Goal: Transaction & Acquisition: Download file/media

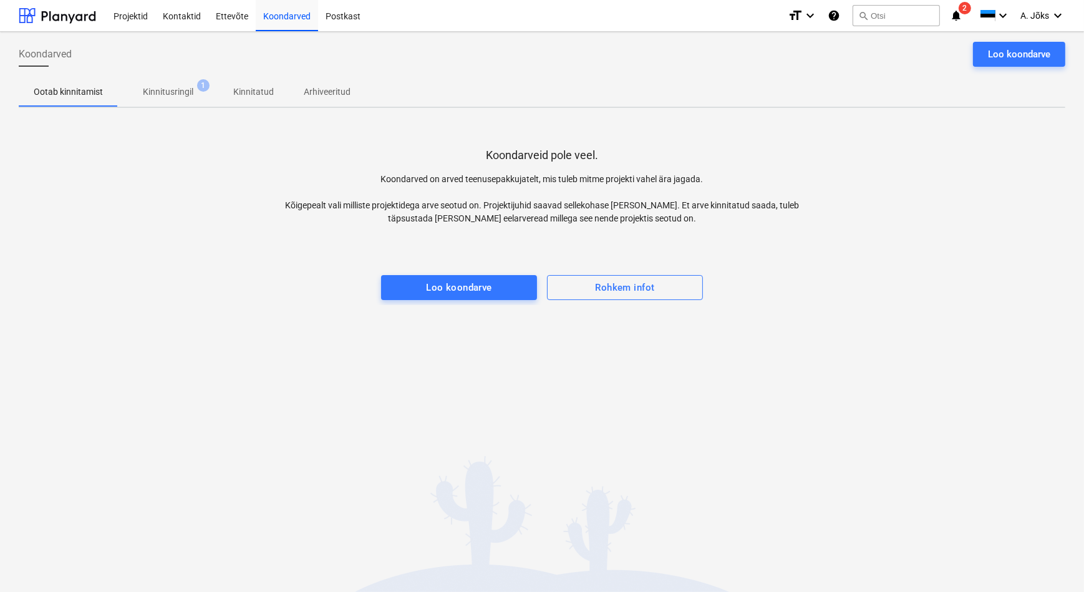
click at [198, 202] on div "Koondarveid pole veel. Koondarved on arved teenusepakkujatelt, mis tuleb mitme …" at bounding box center [542, 211] width 1046 height 187
click at [256, 89] on p "Kinnitatud" at bounding box center [253, 91] width 41 height 13
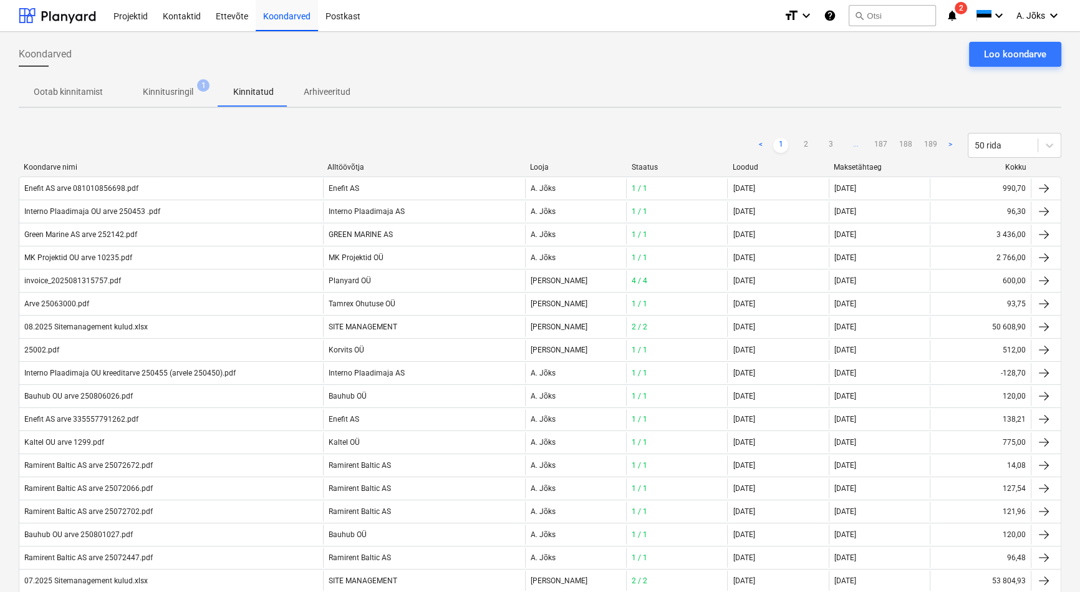
click at [168, 87] on p "Kinnitusringil" at bounding box center [168, 91] width 51 height 13
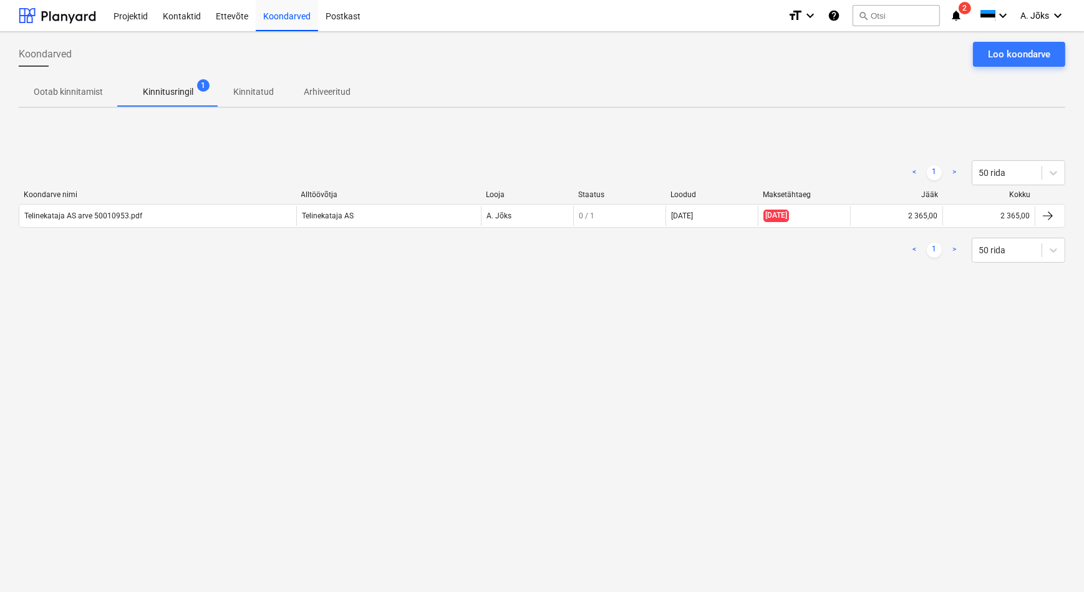
click at [280, 285] on div "< 1 > 50 rida Koondarve nimi Alltöövõtja Looja Staatus Loodud Maksetähtaeg Jääk…" at bounding box center [542, 211] width 1046 height 187
click at [258, 90] on p "Kinnitatud" at bounding box center [253, 91] width 41 height 13
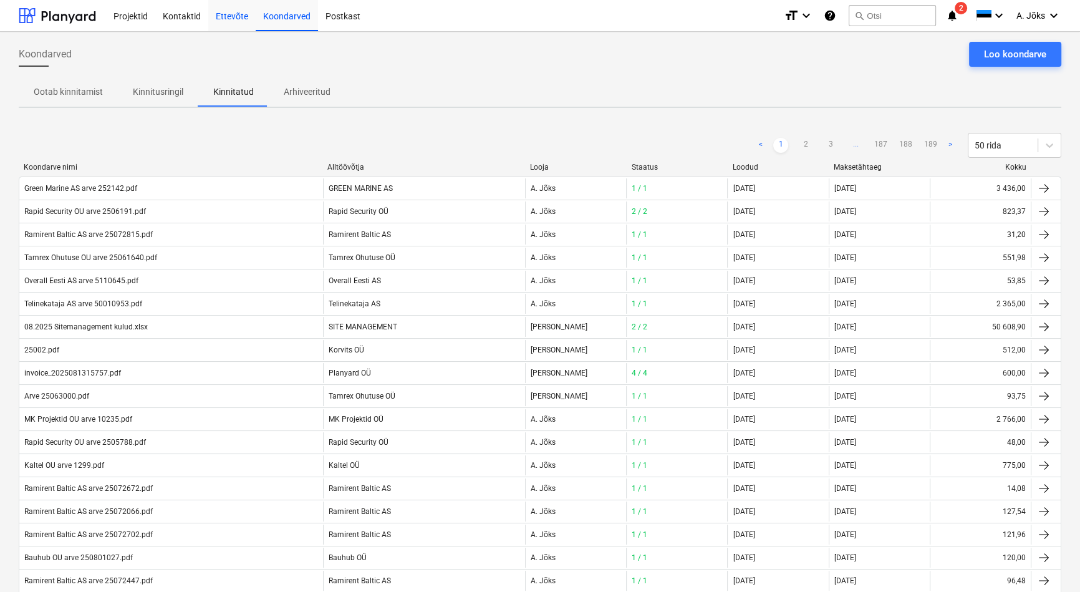
click at [218, 16] on div "Ettevõte" at bounding box center [231, 15] width 47 height 32
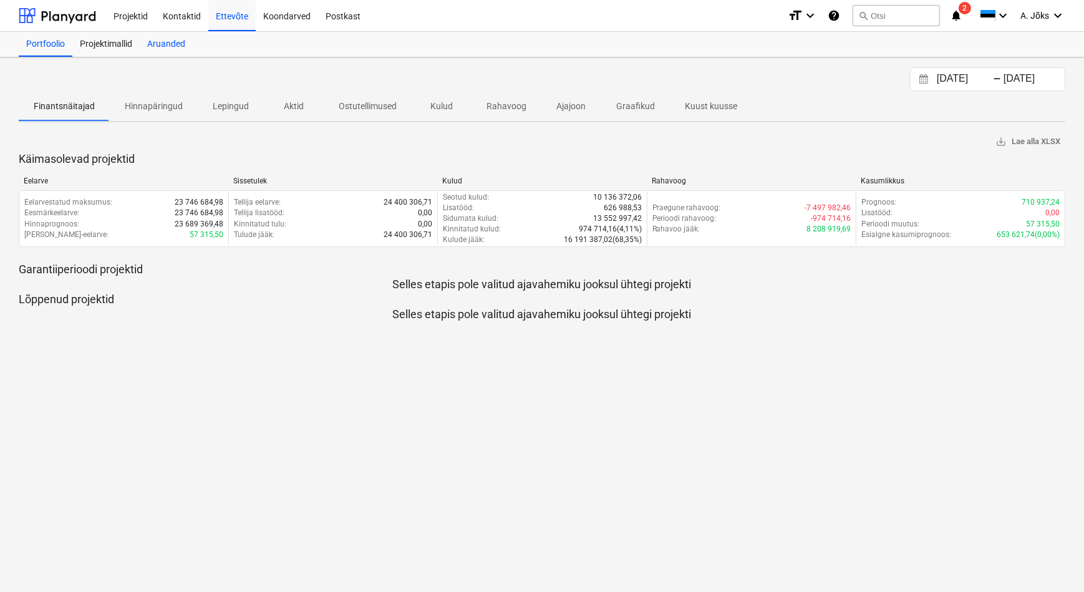
click at [175, 43] on div "Aruanded" at bounding box center [166, 44] width 53 height 25
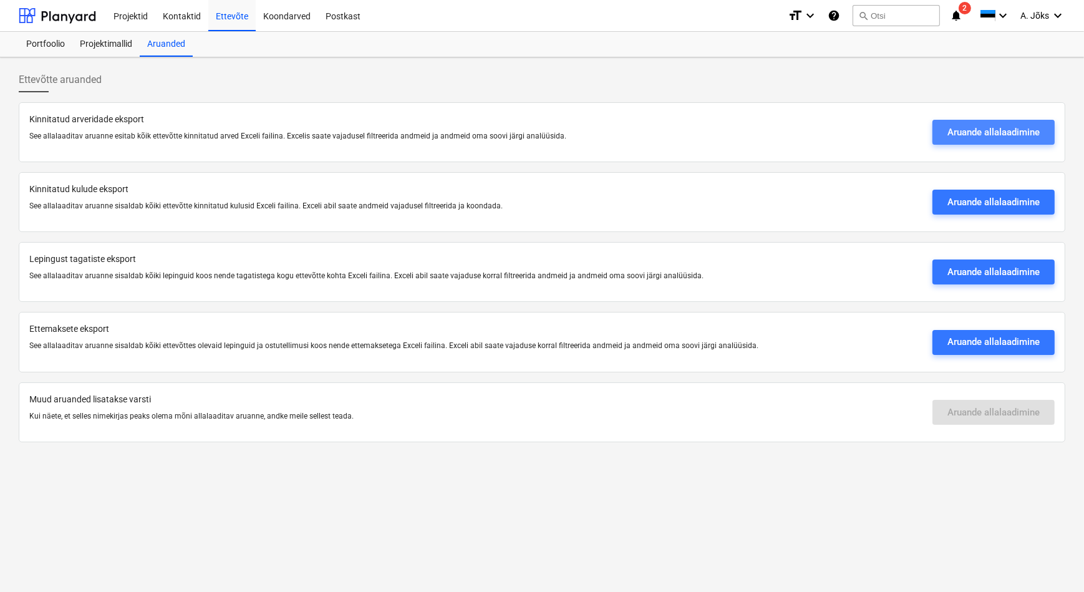
click at [1024, 134] on div "Aruande allalaadimine" at bounding box center [993, 132] width 92 height 16
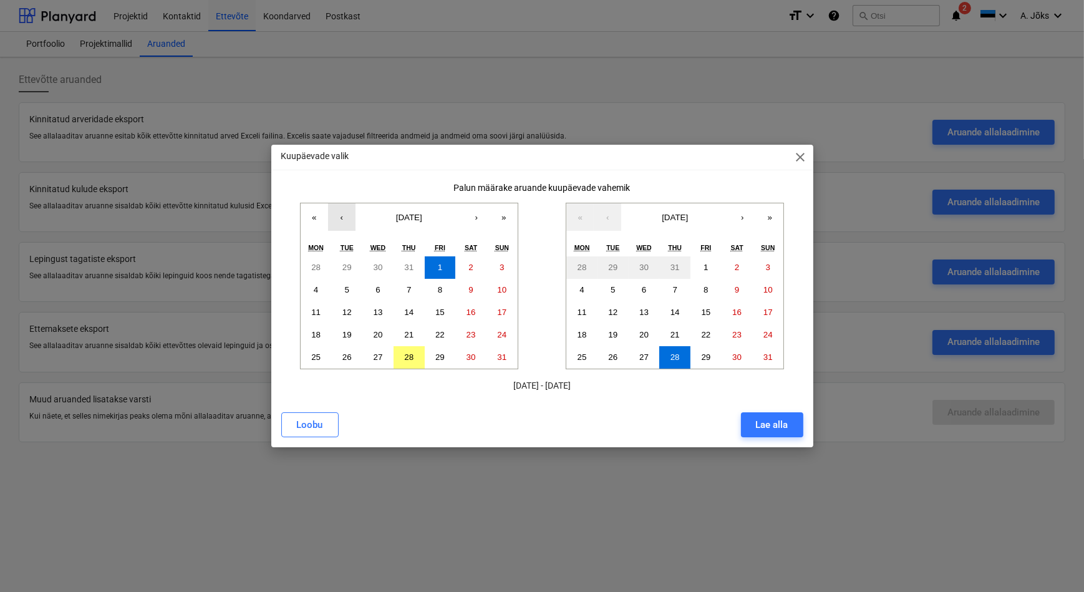
click at [344, 221] on button "‹" at bounding box center [341, 216] width 27 height 27
click at [346, 269] on abbr "1" at bounding box center [347, 267] width 4 height 9
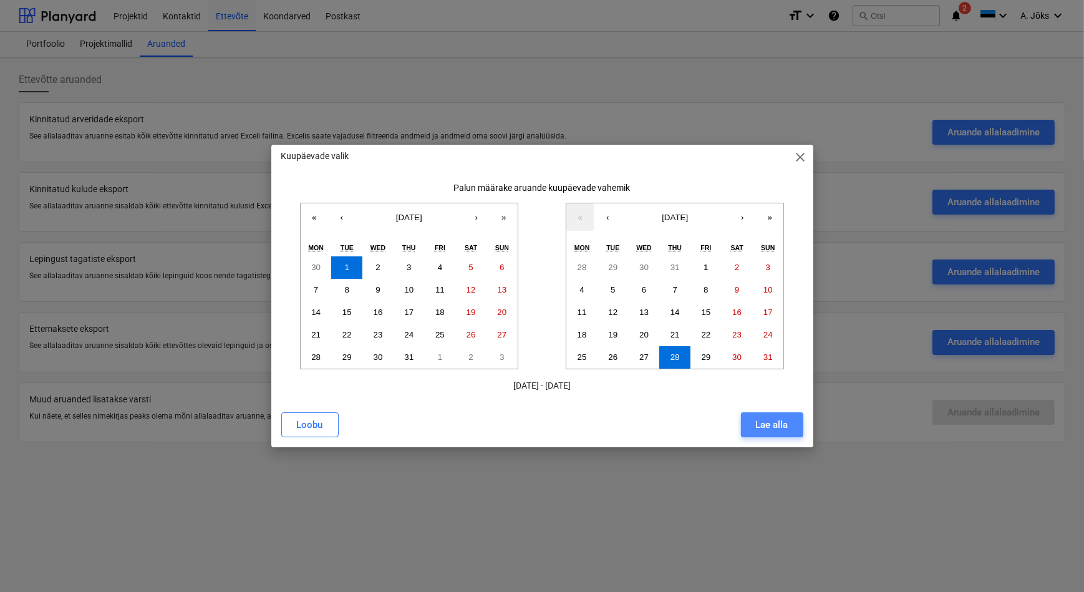
click at [773, 429] on div "Lae alla" at bounding box center [772, 425] width 32 height 16
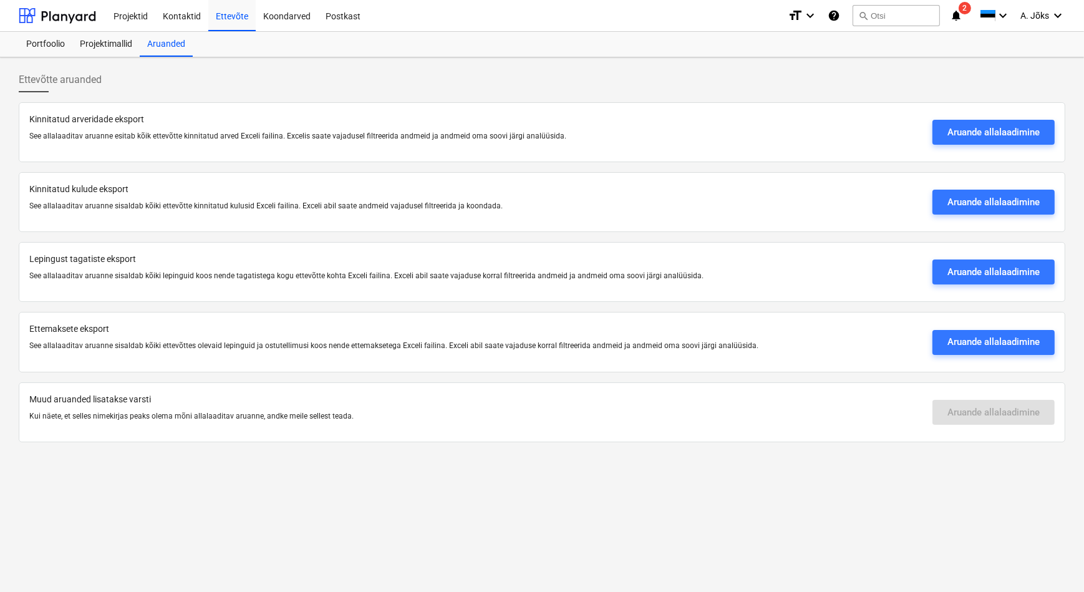
drag, startPoint x: 698, startPoint y: 87, endPoint x: 717, endPoint y: 66, distance: 27.9
click at [698, 87] on div "Ettevõtte aruanded" at bounding box center [542, 84] width 1046 height 35
